Goal: Information Seeking & Learning: Learn about a topic

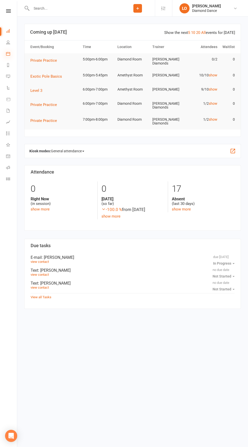
click at [8, 54] on icon at bounding box center [8, 54] width 4 height 4
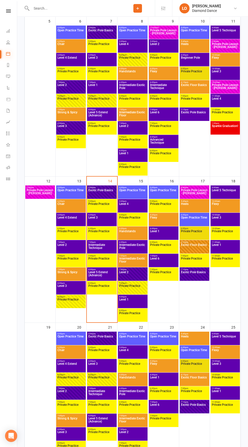
scroll to position [259, 0]
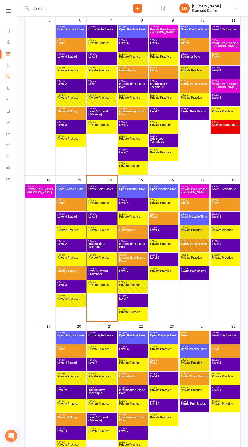
click at [8, 76] on icon at bounding box center [8, 76] width 4 height 4
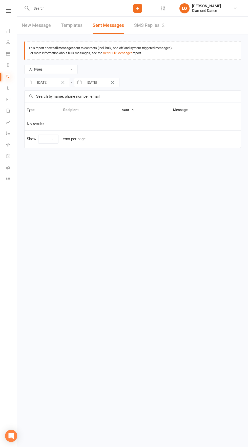
select select "10"
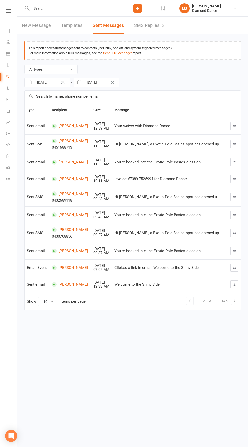
click at [231, 123] on button "button" at bounding box center [234, 126] width 8 height 8
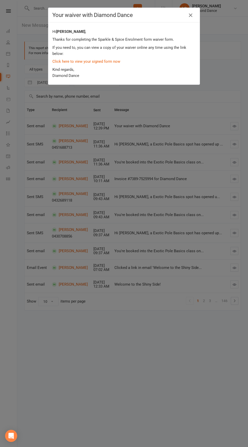
click at [188, 17] on icon "button" at bounding box center [190, 15] width 6 height 6
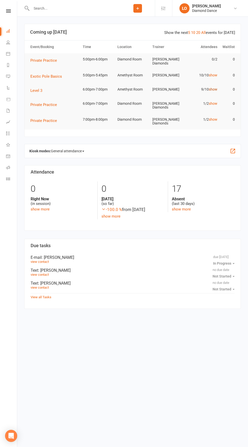
click at [213, 87] on link "show" at bounding box center [213, 89] width 9 height 4
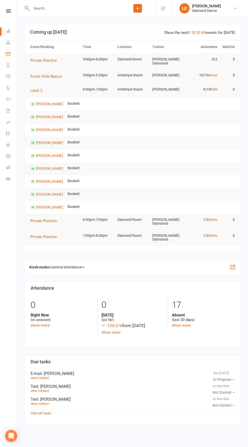
click at [8, 54] on icon at bounding box center [8, 54] width 4 height 4
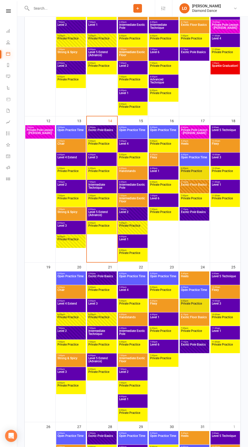
scroll to position [318, 0]
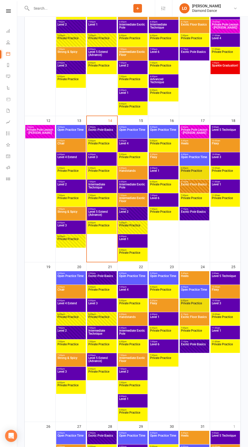
click at [229, 162] on span "Level 3" at bounding box center [224, 159] width 27 height 9
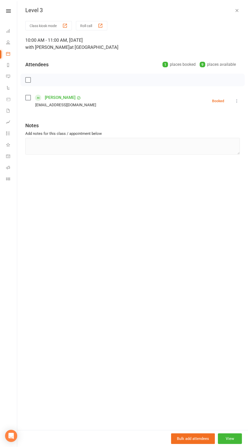
click at [237, 11] on icon "button" at bounding box center [236, 10] width 5 height 5
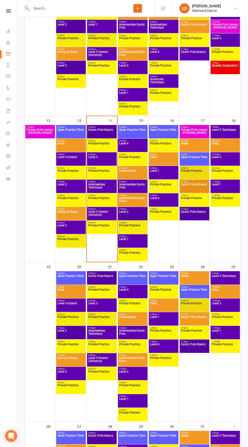
click at [224, 305] on span "Level 3" at bounding box center [224, 306] width 27 height 9
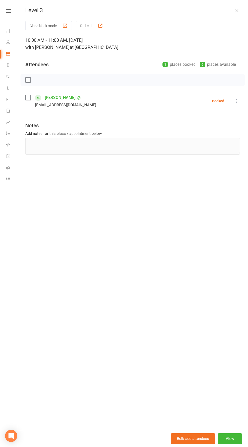
click at [236, 10] on icon "button" at bounding box center [236, 10] width 5 height 5
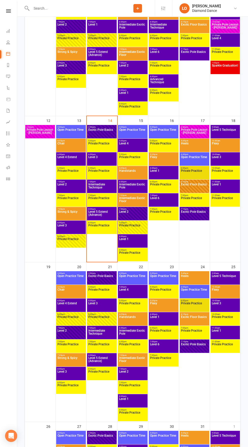
click at [224, 192] on div "11:00am - 12:00pm Level 1" at bounding box center [224, 186] width 29 height 13
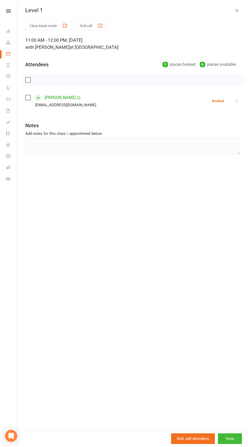
click at [236, 10] on icon "button" at bounding box center [236, 10] width 5 height 5
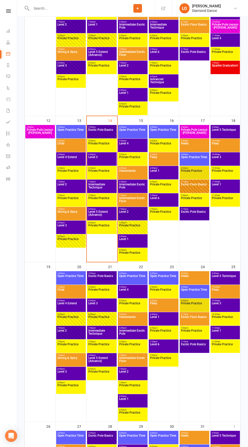
click at [225, 132] on span "Level 5 Technique" at bounding box center [224, 132] width 27 height 9
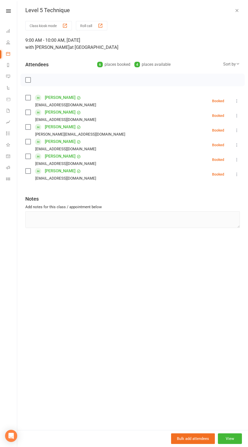
click at [237, 10] on icon "button" at bounding box center [236, 10] width 5 height 5
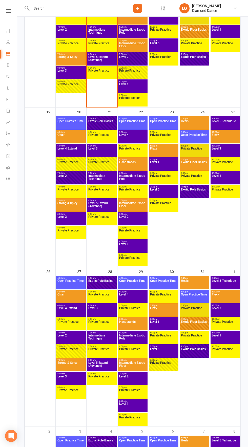
scroll to position [475, 0]
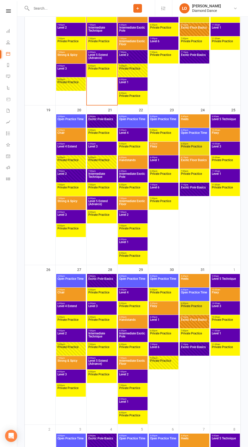
click at [225, 310] on span "Level 3" at bounding box center [224, 308] width 27 height 9
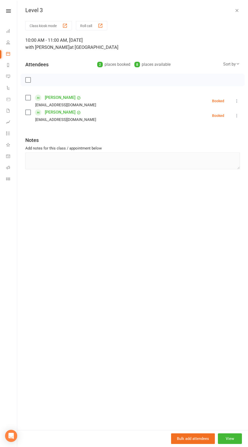
click at [237, 10] on icon "button" at bounding box center [236, 10] width 5 height 5
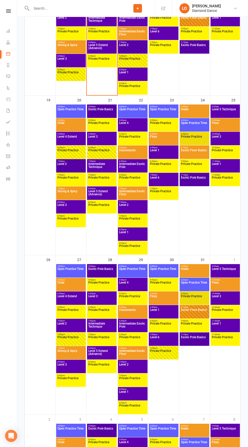
scroll to position [588, 0]
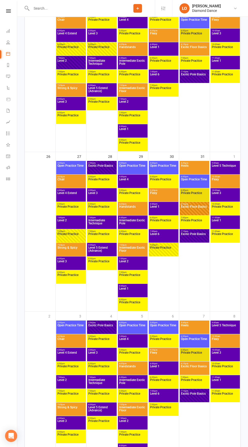
click at [231, 357] on span "Level 3" at bounding box center [224, 355] width 27 height 9
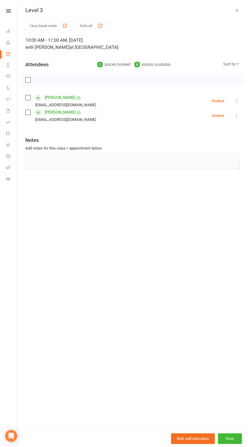
click at [221, 15] on div "Level 3 Class kiosk mode Roll call 10:00 AM - 11:00 AM, [DATE] with [PERSON_NAM…" at bounding box center [132, 223] width 231 height 447
click at [234, 10] on button "button" at bounding box center [237, 10] width 6 height 6
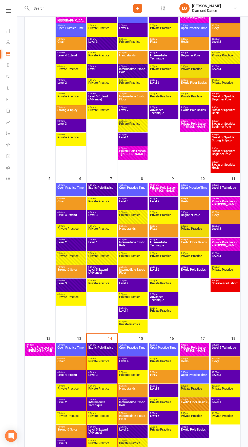
scroll to position [99, 0]
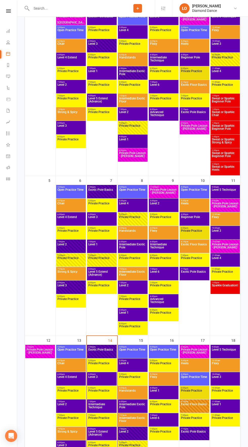
click at [229, 233] on span "Level 3" at bounding box center [224, 233] width 27 height 9
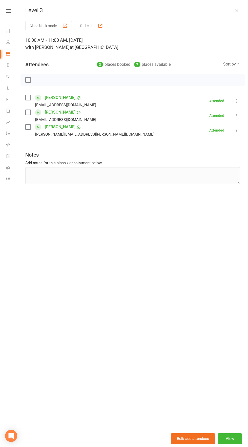
click at [234, 5] on div "Level 3 Class kiosk mode Roll call 10:00 AM - 11:00 AM, [DATE] with [PERSON_NAM…" at bounding box center [132, 223] width 231 height 447
click at [236, 10] on icon "button" at bounding box center [236, 10] width 5 height 5
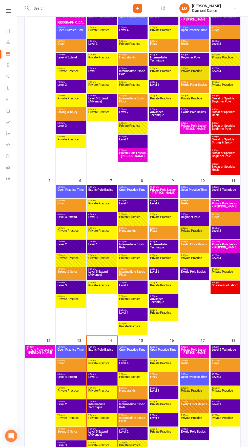
click at [223, 46] on span "Level 3" at bounding box center [224, 46] width 27 height 9
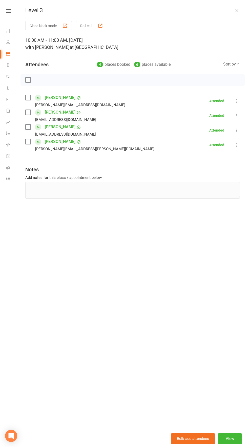
click at [235, 5] on div "Level 3 Class kiosk mode Roll call 10:00 AM - 11:00 AM, [DATE] with [PERSON_NAM…" at bounding box center [132, 223] width 231 height 447
click at [237, 10] on icon "button" at bounding box center [236, 10] width 5 height 5
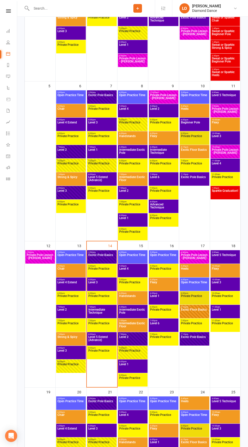
scroll to position [194, 0]
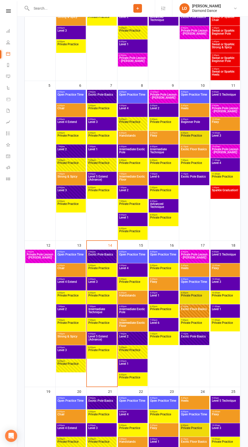
click at [97, 333] on span "8:00pm - 9:00pm" at bounding box center [102, 333] width 28 height 2
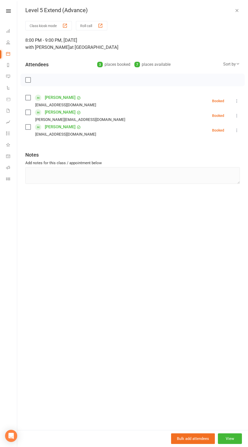
click at [242, 7] on div "Level 5 Extend (Advance)" at bounding box center [132, 10] width 231 height 7
click at [237, 10] on icon "button" at bounding box center [236, 10] width 5 height 5
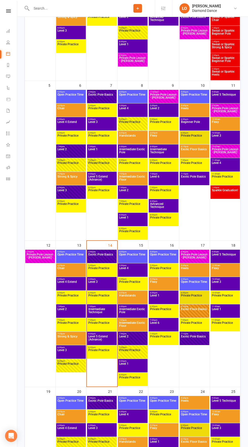
click at [70, 310] on span "Level 2" at bounding box center [71, 311] width 28 height 9
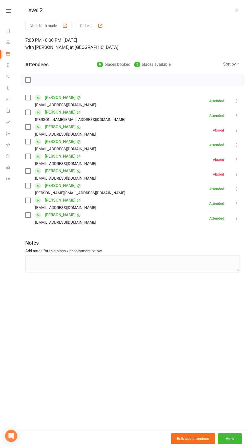
click at [235, 8] on icon "button" at bounding box center [236, 10] width 5 height 5
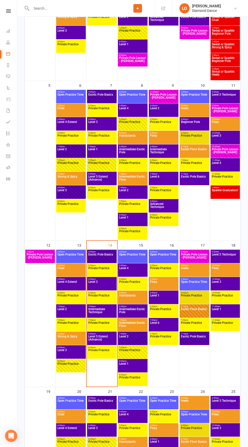
click at [72, 353] on span "Level 3" at bounding box center [71, 352] width 28 height 9
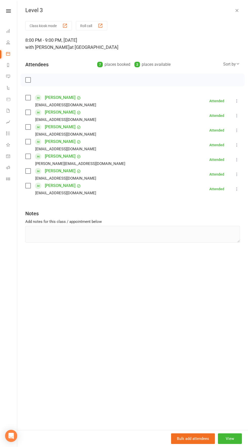
click at [234, 8] on button "button" at bounding box center [237, 10] width 6 height 6
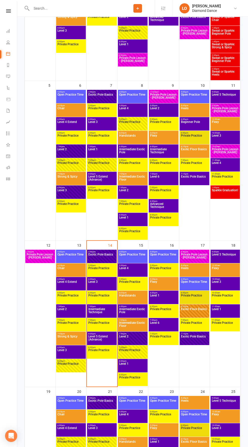
click at [101, 339] on span "Level 5 Extend (Advance)" at bounding box center [102, 339] width 28 height 9
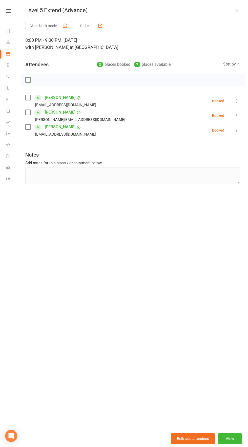
click at [231, 7] on div "Level 5 Extend (Advance) Class kiosk mode Roll call 8:00 PM - 9:00 PM, [DATE] w…" at bounding box center [132, 223] width 231 height 447
click at [237, 10] on icon "button" at bounding box center [236, 10] width 5 height 5
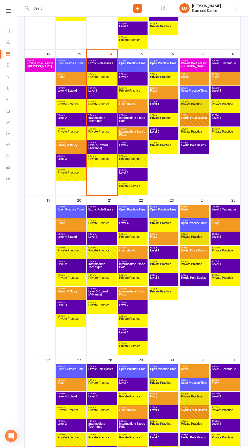
scroll to position [423, 0]
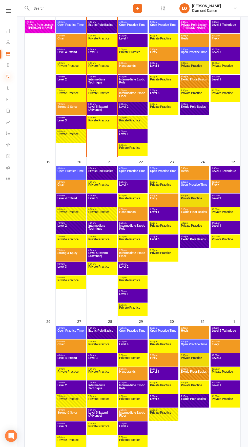
click at [8, 76] on icon at bounding box center [8, 76] width 4 height 4
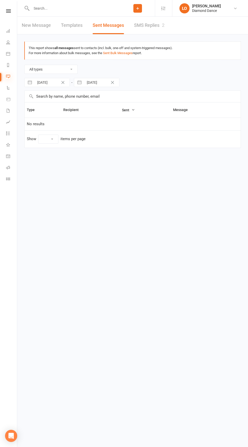
select select "10"
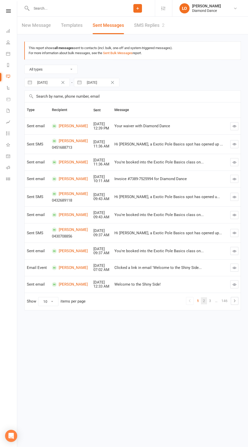
click at [206, 303] on link "2" at bounding box center [204, 300] width 6 height 7
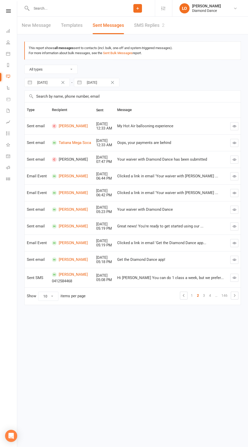
click at [234, 209] on icon "button" at bounding box center [234, 210] width 4 height 4
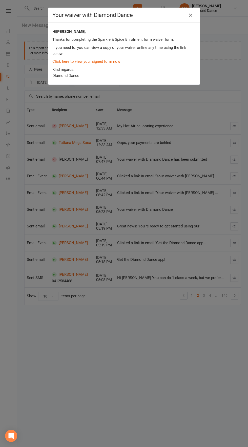
click at [190, 15] on icon "button" at bounding box center [190, 15] width 6 height 6
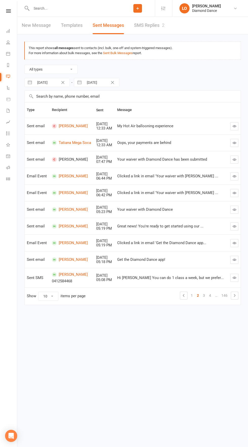
click at [235, 196] on button "button" at bounding box center [234, 193] width 8 height 8
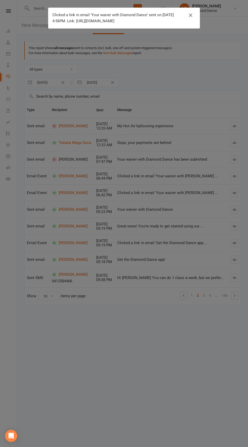
click at [190, 14] on icon "button" at bounding box center [190, 15] width 6 height 6
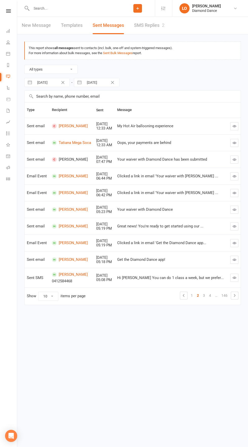
click at [234, 277] on icon "button" at bounding box center [234, 278] width 4 height 4
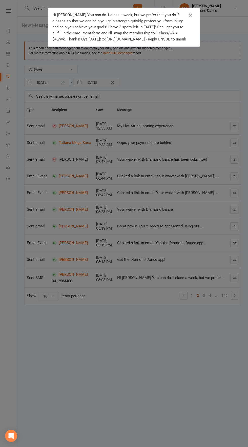
click at [178, 225] on div "Hi [PERSON_NAME] You can do 1 class a week, but we prefer that you do 2 classes…" at bounding box center [124, 223] width 248 height 447
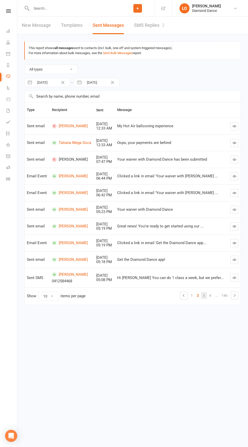
click at [205, 293] on link "3" at bounding box center [204, 295] width 6 height 7
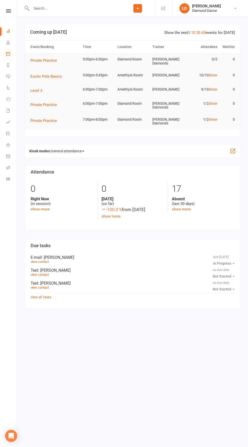
click at [8, 55] on icon at bounding box center [8, 54] width 4 height 4
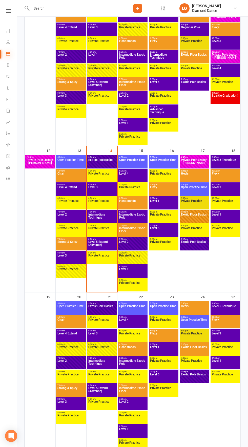
scroll to position [287, 0]
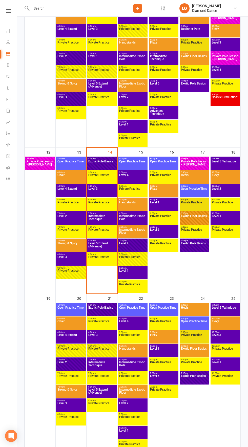
click at [138, 192] on span "Private Practice" at bounding box center [133, 191] width 28 height 9
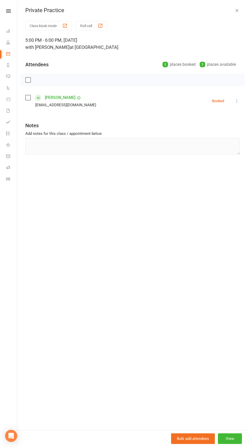
click at [236, 8] on icon "button" at bounding box center [236, 10] width 5 height 5
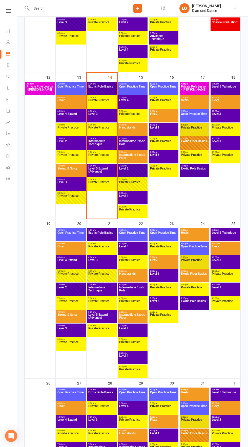
scroll to position [366, 0]
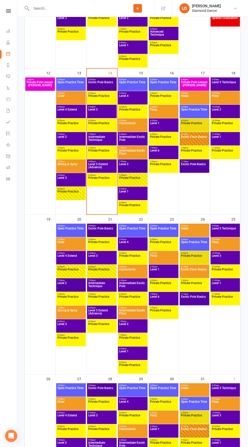
click at [139, 232] on span "Open Practice Time" at bounding box center [133, 231] width 28 height 9
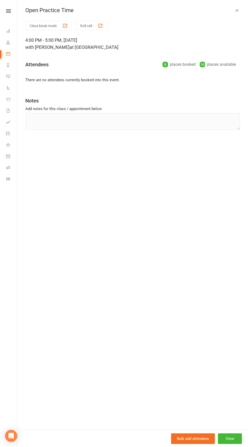
click at [236, 10] on icon "button" at bounding box center [236, 10] width 5 height 5
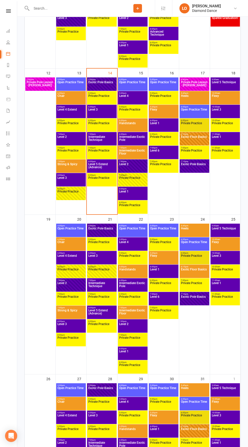
click at [138, 242] on span "Level 4" at bounding box center [133, 244] width 28 height 9
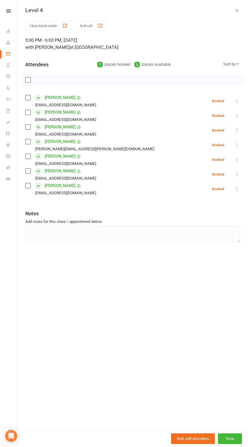
click at [229, 6] on div "Level 4 Class kiosk mode Roll call 5:00 PM - 6:00 PM, Wednesday, October, 22, 2…" at bounding box center [132, 223] width 231 height 447
click at [237, 10] on icon "button" at bounding box center [236, 10] width 5 height 5
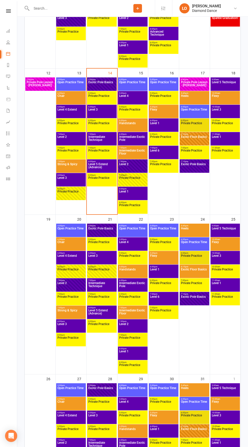
click at [136, 97] on span "Level 4" at bounding box center [133, 98] width 28 height 9
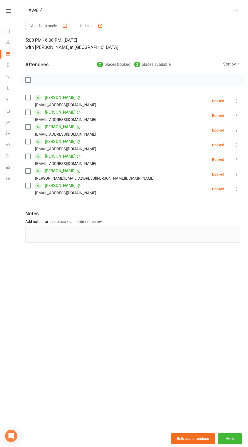
click at [235, 8] on icon "button" at bounding box center [236, 10] width 5 height 5
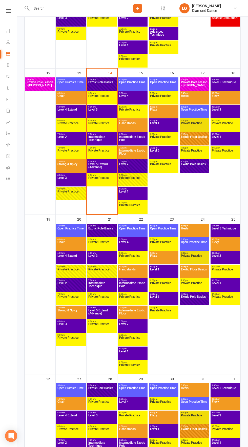
click at [75, 108] on span "Level 4 Extend" at bounding box center [71, 112] width 28 height 9
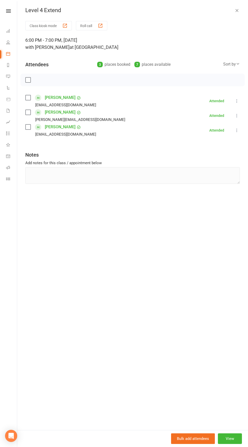
click at [234, 10] on icon "button" at bounding box center [236, 10] width 5 height 5
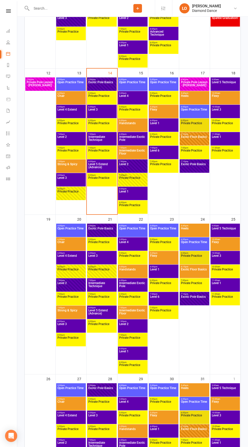
click at [138, 145] on div "6:00pm - 6:45pm Intermediate Exotic Pole" at bounding box center [133, 138] width 30 height 13
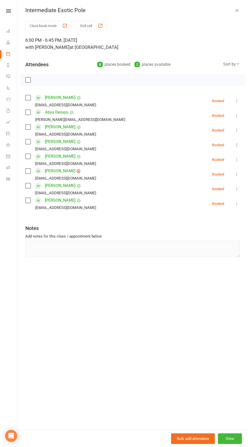
click at [223, 7] on div "Intermediate Exotic Pole Class kiosk mode Roll call 6:00 PM - 6:45 PM, Wednesda…" at bounding box center [132, 223] width 231 height 447
click at [231, 5] on div "Intermediate Exotic Pole Class kiosk mode Roll call 6:00 PM - 6:45 PM, Wednesda…" at bounding box center [132, 223] width 231 height 447
click at [236, 7] on button "button" at bounding box center [237, 10] width 6 height 6
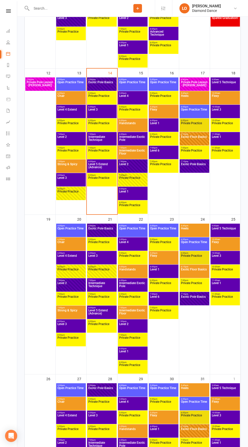
click at [165, 261] on span "Flexy" at bounding box center [164, 258] width 28 height 9
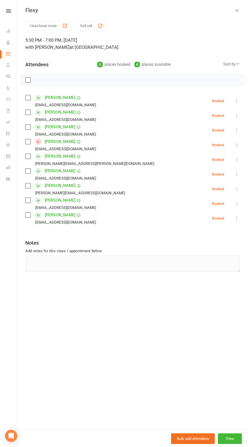
click at [230, 4] on div "Flexy Class kiosk mode Roll call 5:30 PM - 7:00 PM, Thursday, October, 23, 2025…" at bounding box center [132, 223] width 231 height 447
click at [237, 9] on icon "button" at bounding box center [236, 10] width 5 height 5
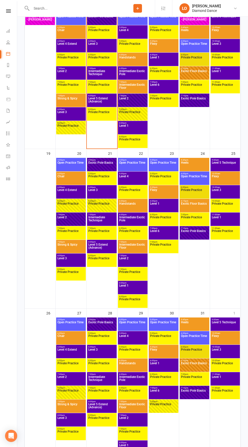
scroll to position [439, 0]
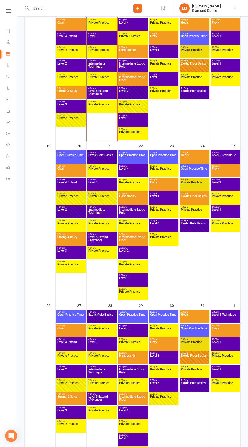
click at [167, 228] on span "Level 6" at bounding box center [164, 226] width 28 height 9
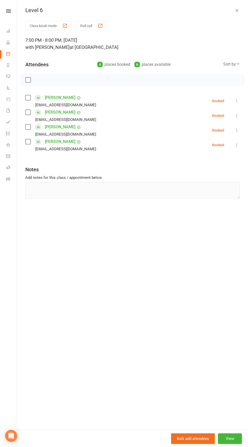
click at [236, 10] on icon "button" at bounding box center [236, 10] width 5 height 5
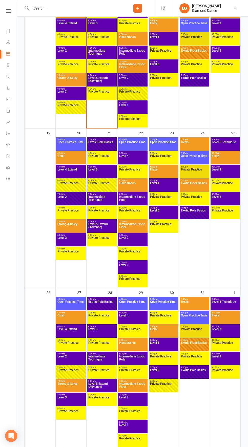
scroll to position [478, 0]
